Goal: Transaction & Acquisition: Purchase product/service

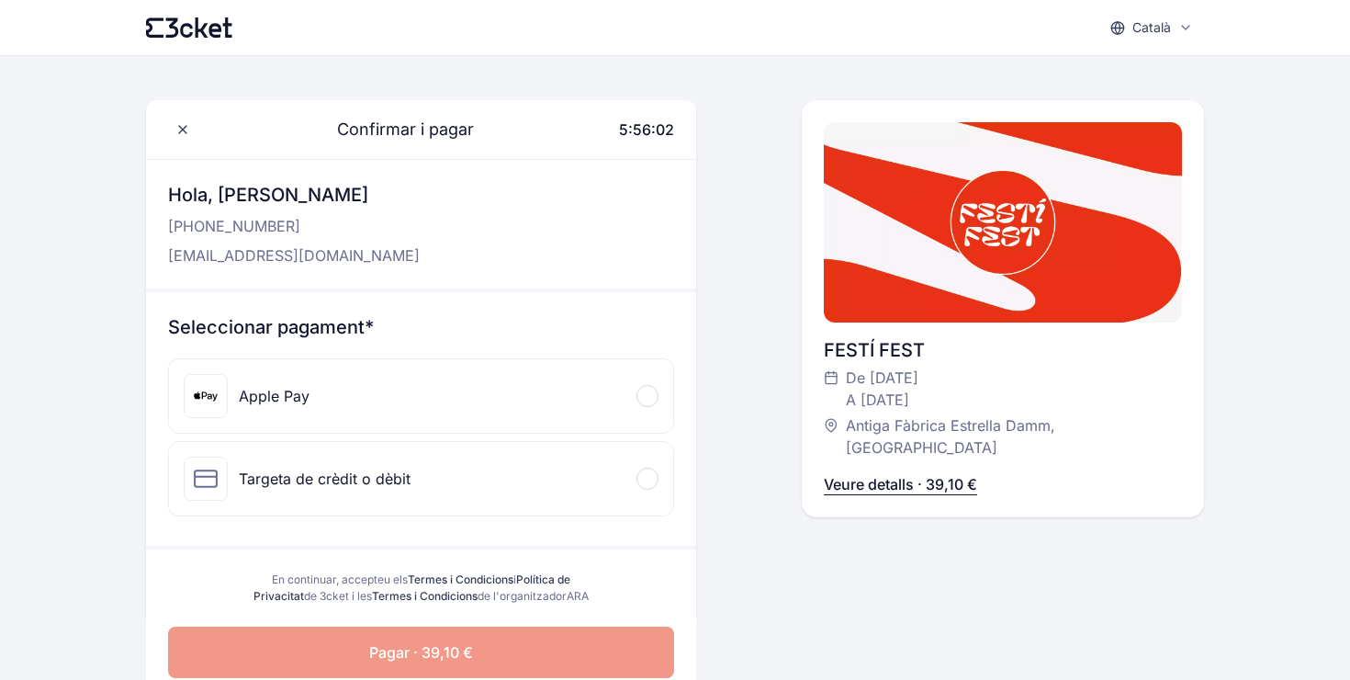
click at [568, 398] on div "Apple Pay" at bounding box center [421, 395] width 504 height 73
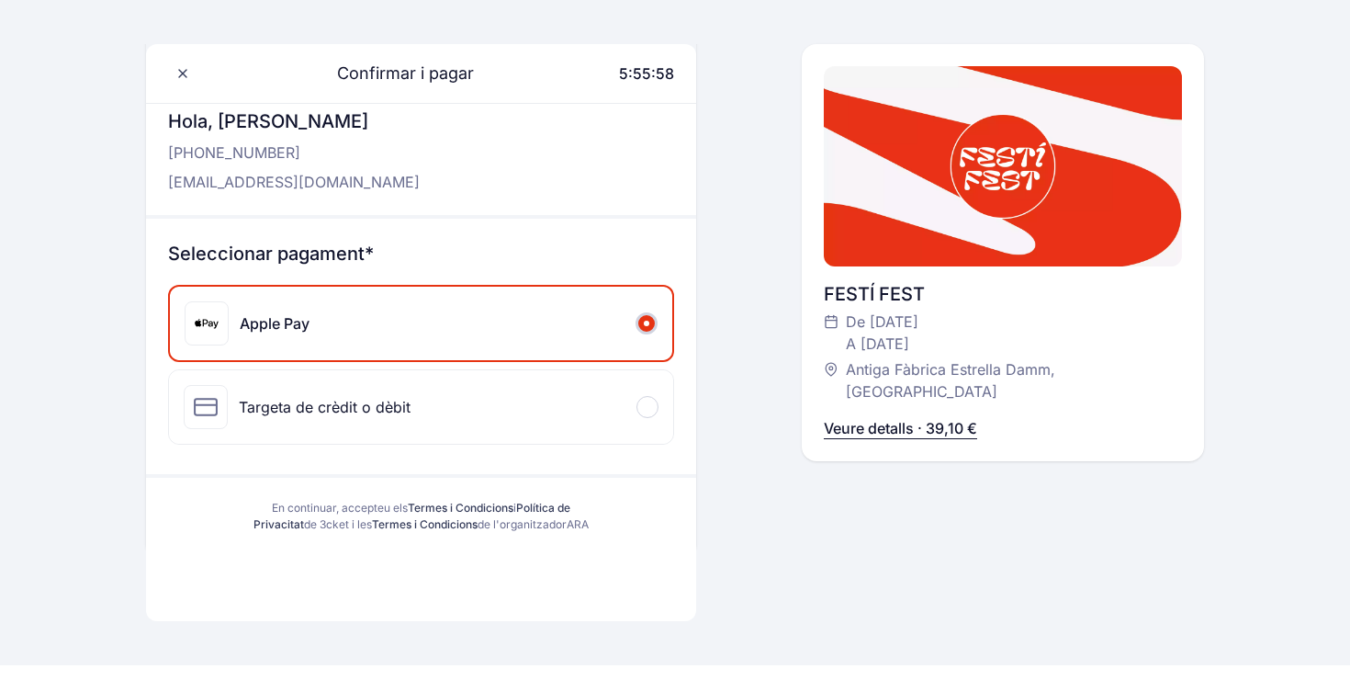
scroll to position [75, 0]
click at [872, 417] on p "Veure detalls · 39,10 €" at bounding box center [900, 428] width 153 height 22
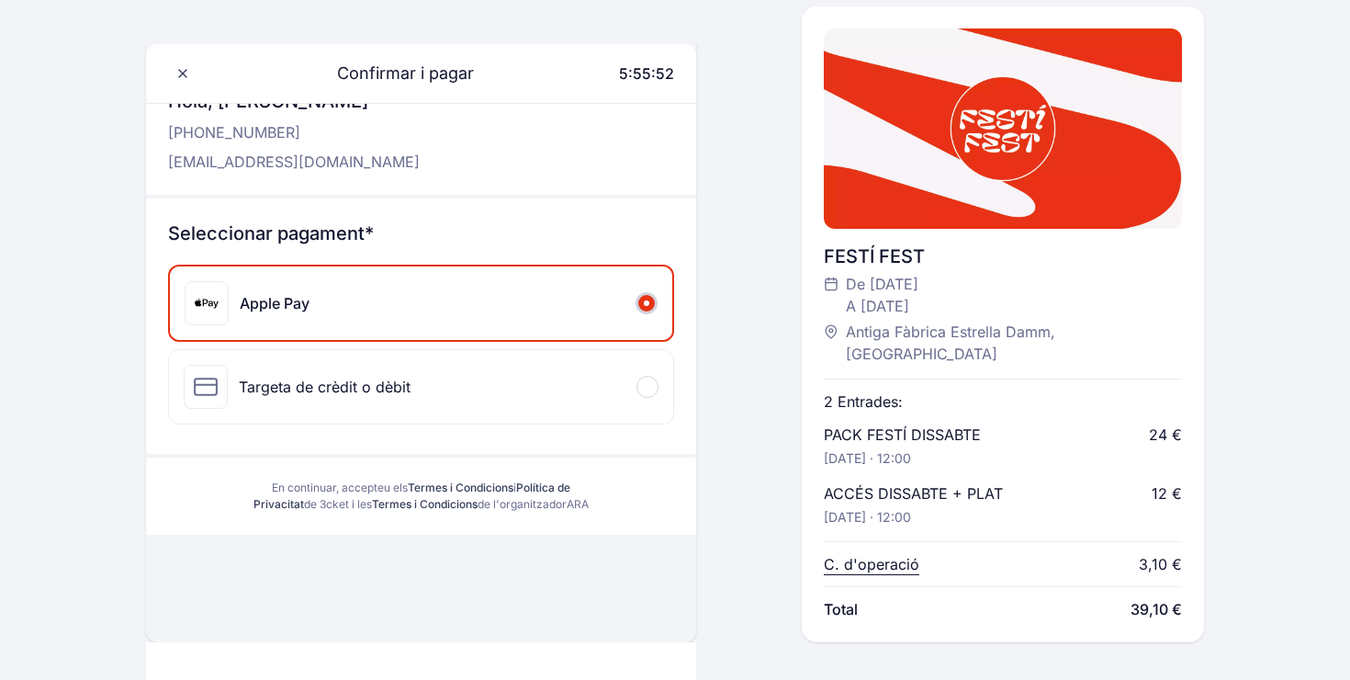
scroll to position [132, 0]
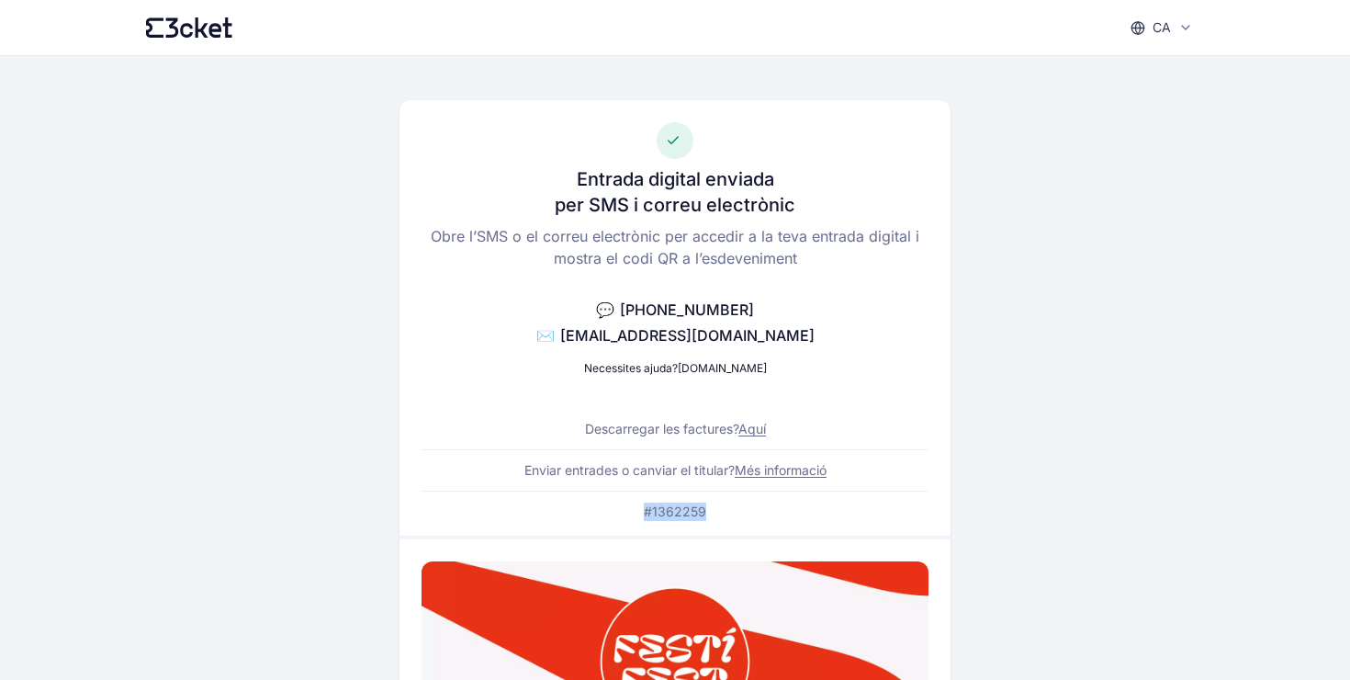
drag, startPoint x: 715, startPoint y: 517, endPoint x: 616, endPoint y: 517, distance: 99.2
click at [616, 517] on div "Entrada digital enviada per SMS i correu electrònic Obre l’SMS o el correu elec…" at bounding box center [675, 317] width 550 height 435
click at [409, 455] on div "Entrada digital enviada per SMS i correu electrònic Obre l’SMS o el correu elec…" at bounding box center [675, 317] width 550 height 435
